Goal: Transaction & Acquisition: Subscribe to service/newsletter

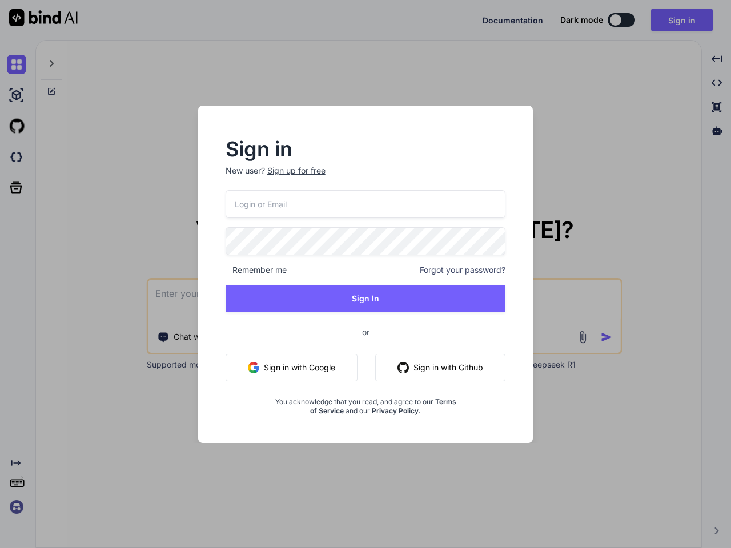
type textarea "x"
click at [365, 274] on div "Remember me Forgot your password?" at bounding box center [365, 269] width 280 height 11
click at [295, 171] on div "Sign up for free" at bounding box center [296, 170] width 58 height 11
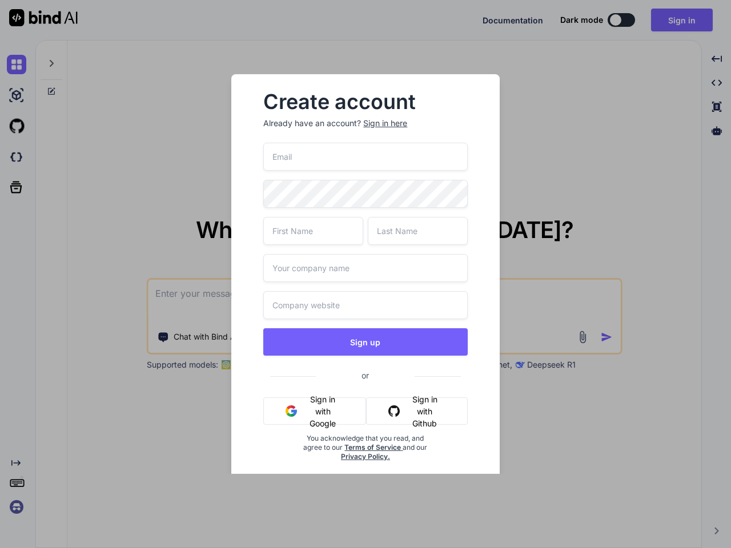
click at [498, 239] on div "Create account Already have an account? Sign in here Sign up or Sign in with Go…" at bounding box center [365, 286] width 268 height 424
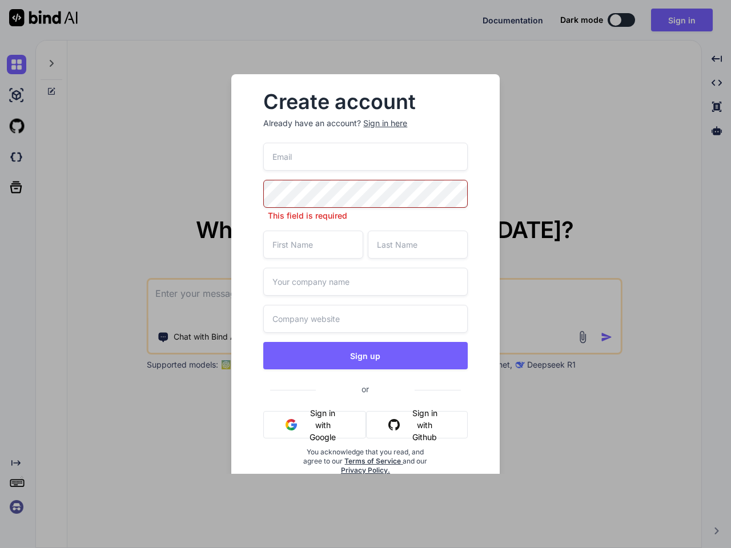
click at [256, 270] on div "Create account Already have an account? Sign in here This field is required Sig…" at bounding box center [364, 292] width 231 height 419
click at [463, 270] on input "text" at bounding box center [365, 282] width 204 height 28
click at [365, 299] on div "This field is required Sign up or Sign in with Google Sign in with Github You a…" at bounding box center [365, 323] width 204 height 360
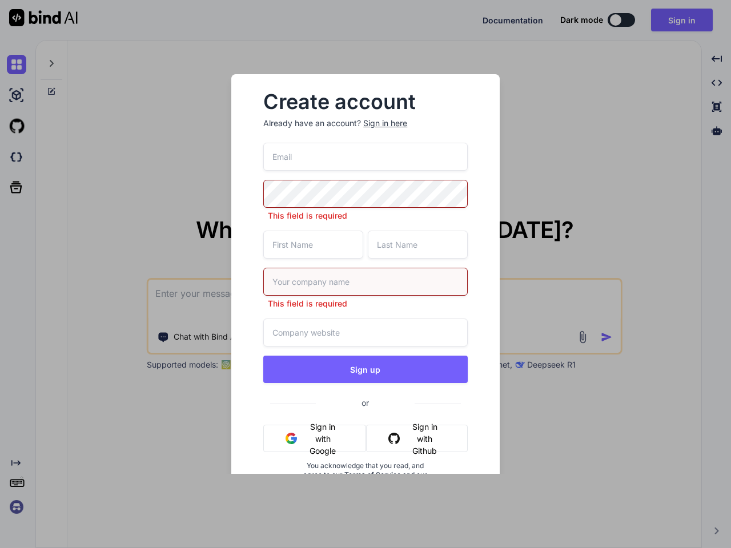
click at [291, 368] on button "Sign up" at bounding box center [365, 369] width 204 height 27
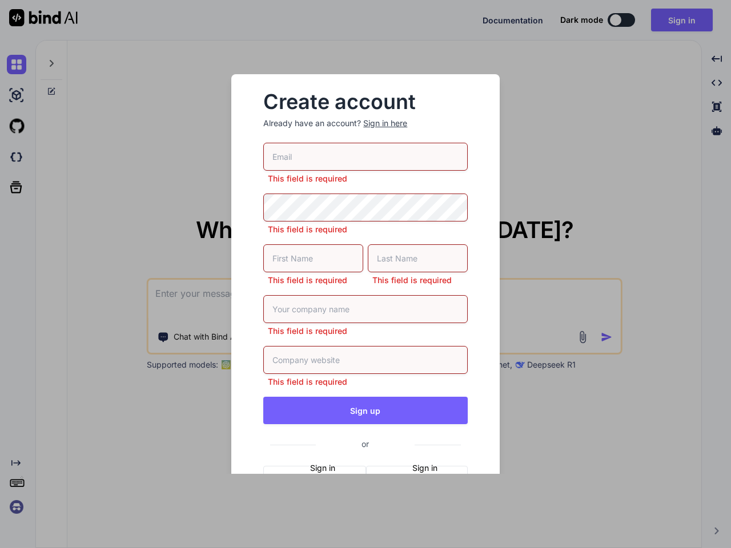
click at [440, 368] on input "text" at bounding box center [365, 360] width 204 height 28
